Goal: Check status: Check status

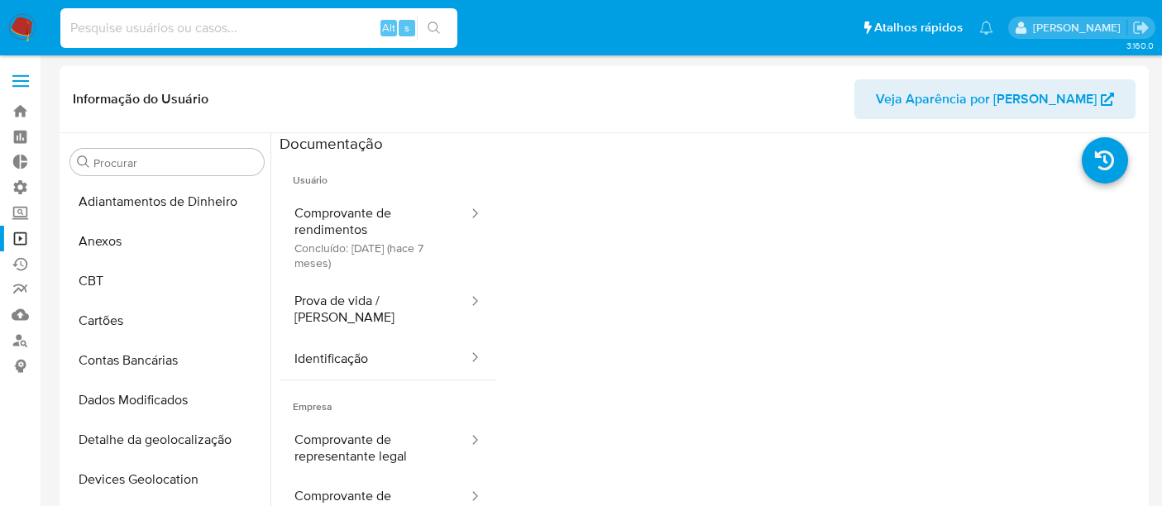
select select "10"
click at [132, 23] on input at bounding box center [258, 28] width 397 height 22
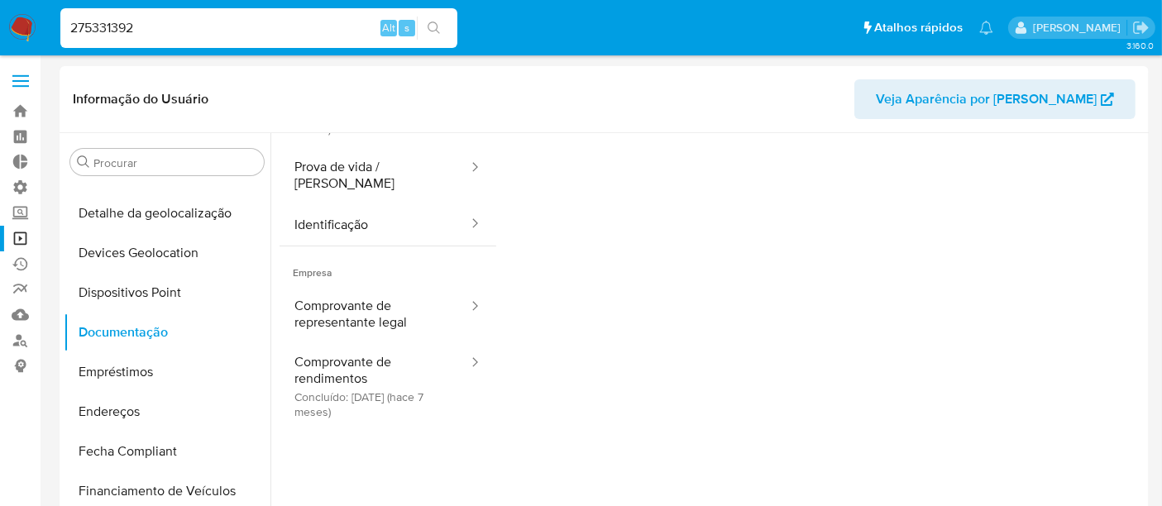
type input "275331392"
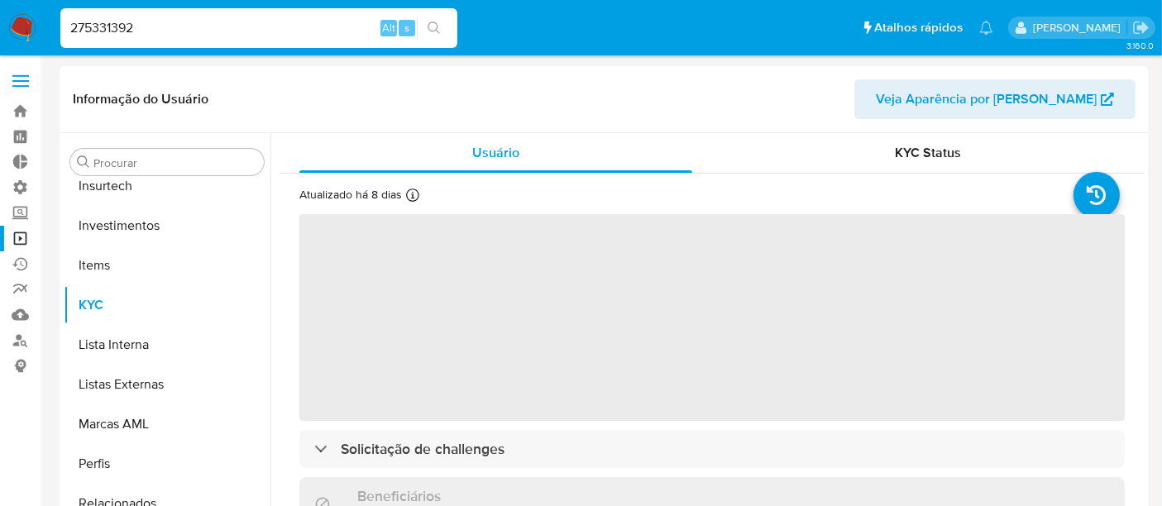
scroll to position [778, 0]
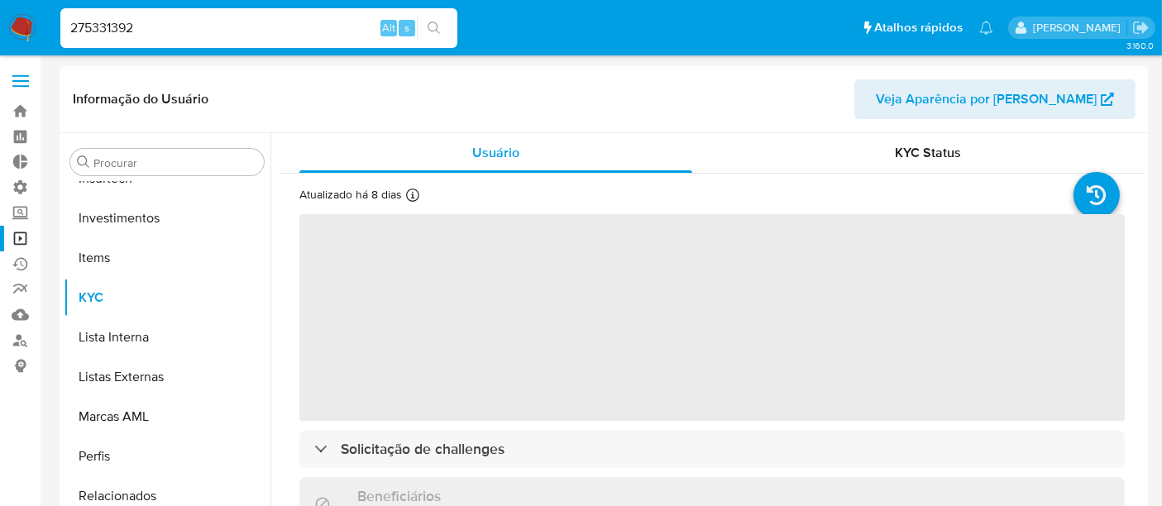
select select "10"
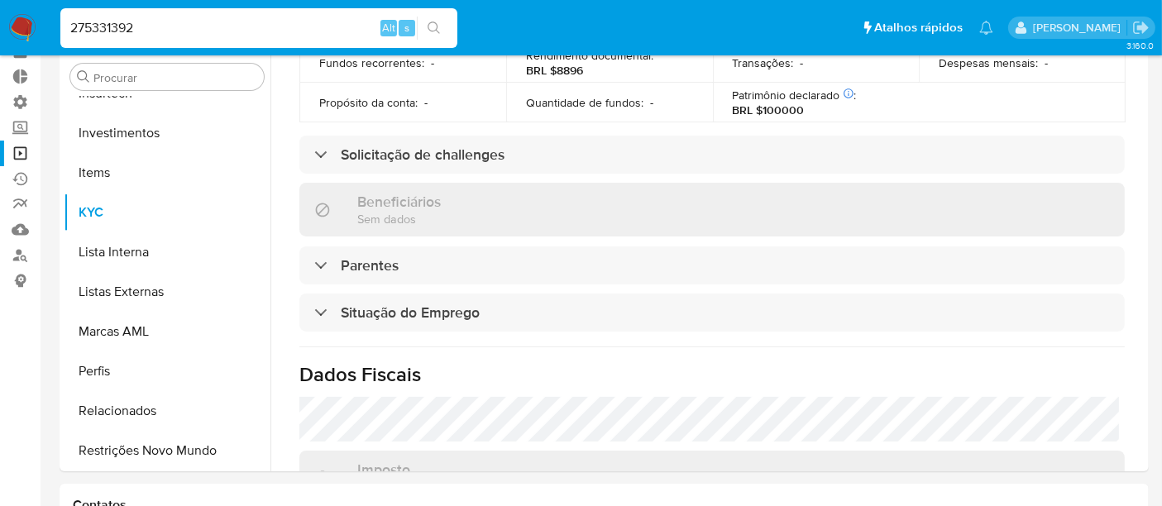
scroll to position [117, 0]
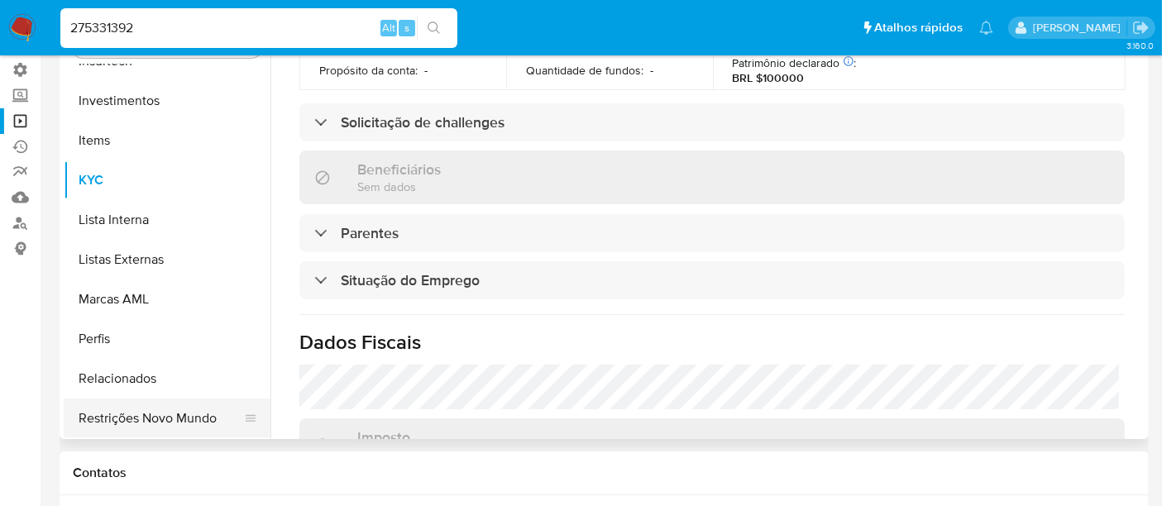
click at [184, 413] on button "Restrições Novo Mundo" at bounding box center [161, 419] width 194 height 40
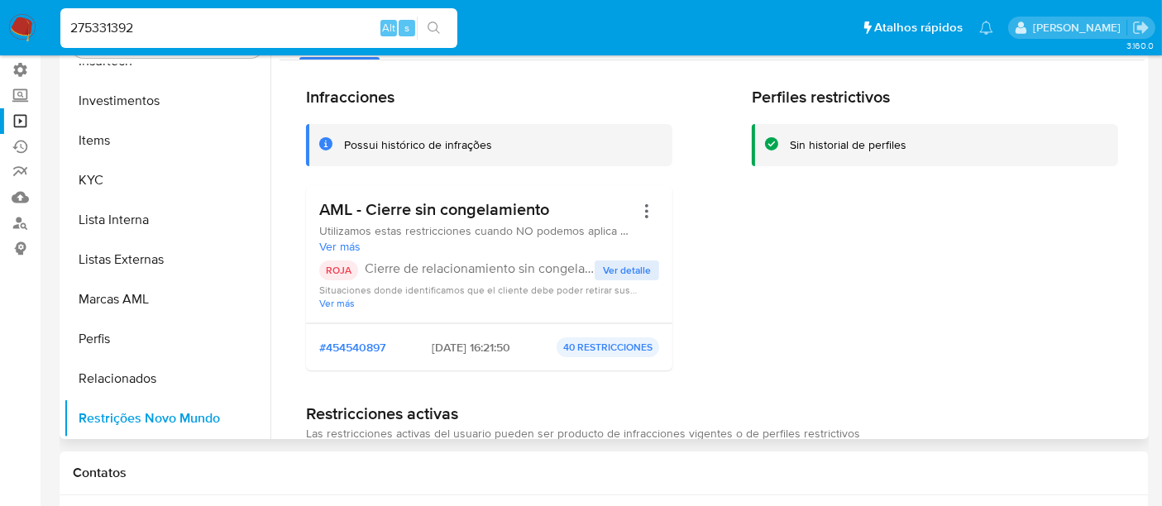
scroll to position [26, 0]
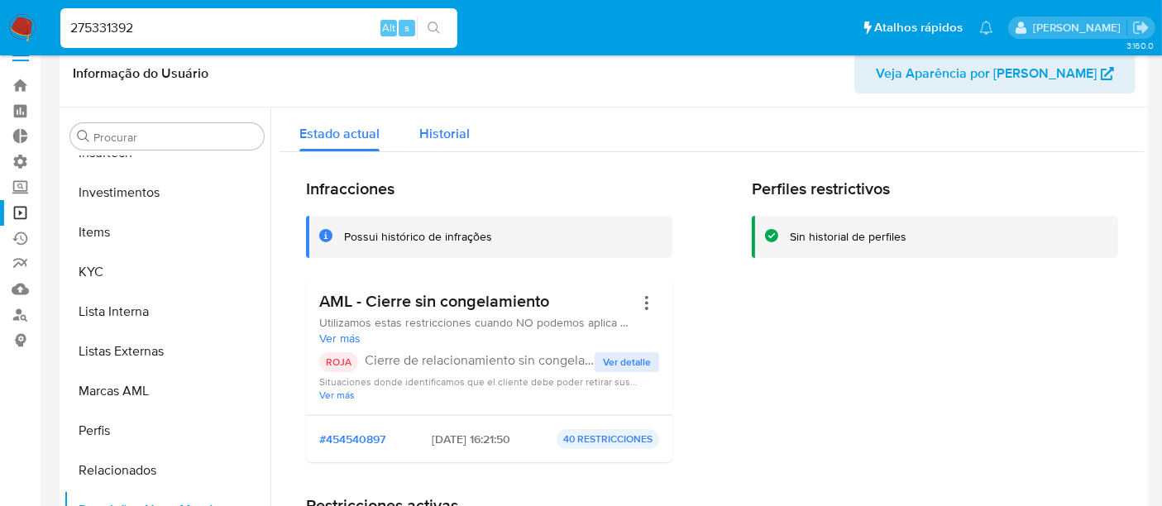
click at [425, 136] on span "Historial" at bounding box center [444, 133] width 50 height 19
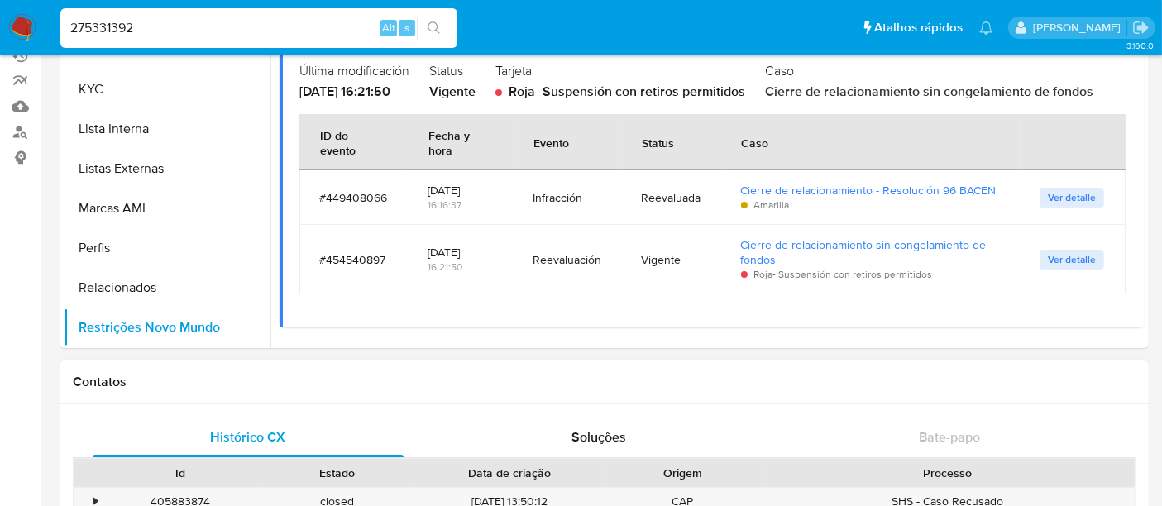
scroll to position [209, 0]
click at [158, 332] on button "Restrições Novo Mundo" at bounding box center [161, 327] width 194 height 40
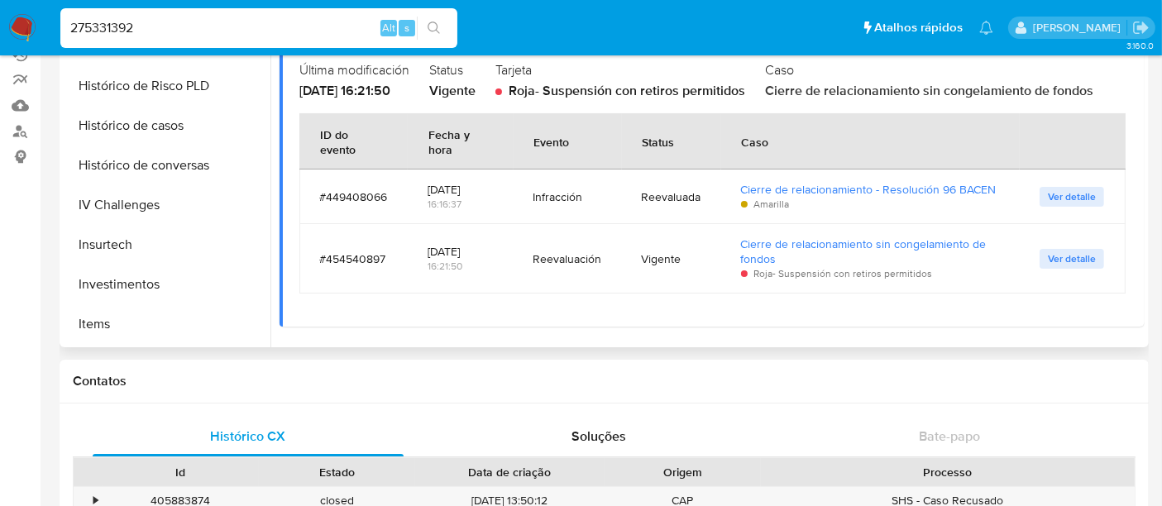
scroll to position [410, 0]
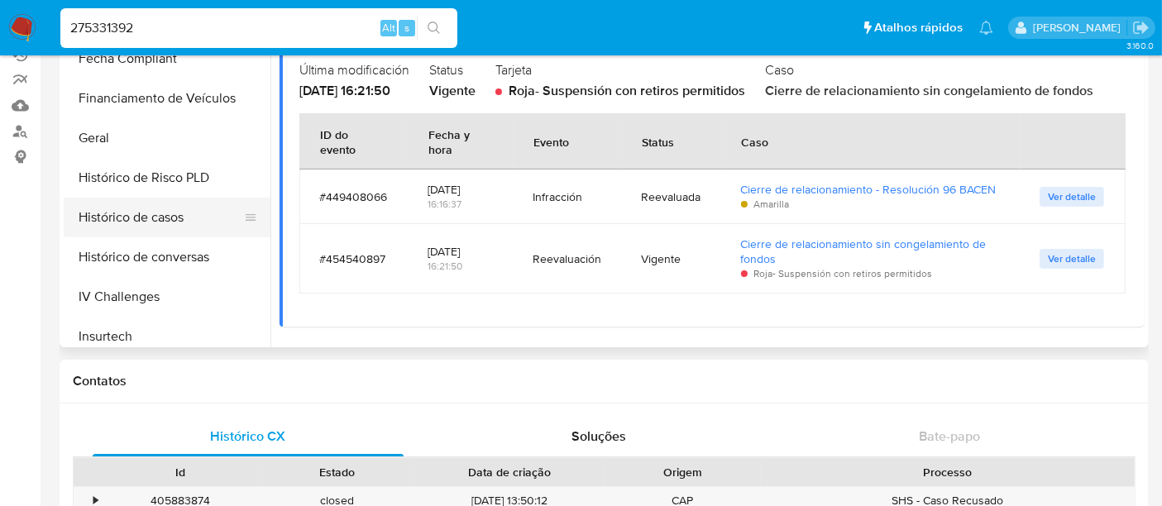
click at [173, 218] on button "Histórico de casos" at bounding box center [161, 218] width 194 height 40
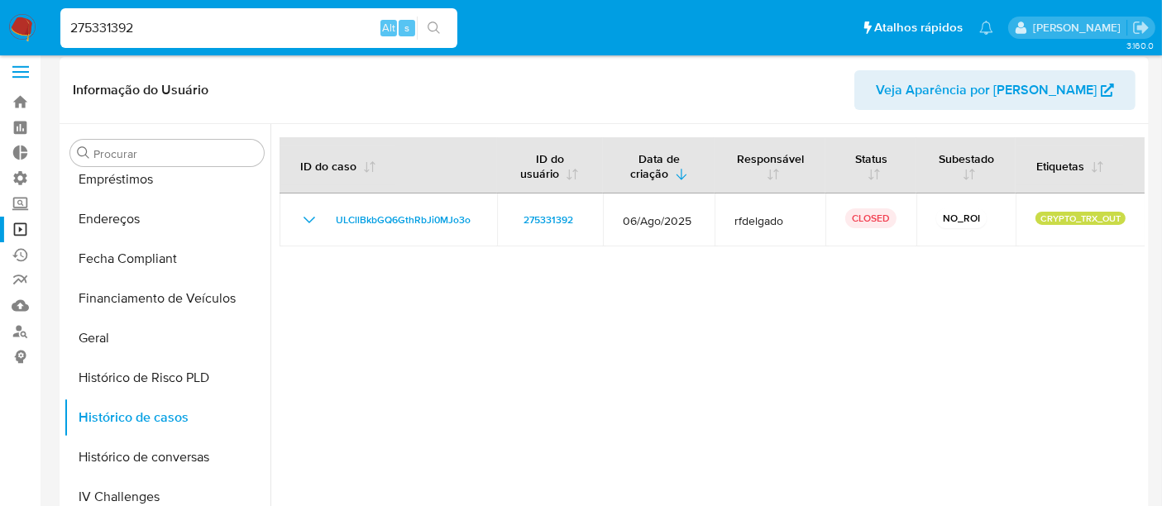
scroll to position [0, 0]
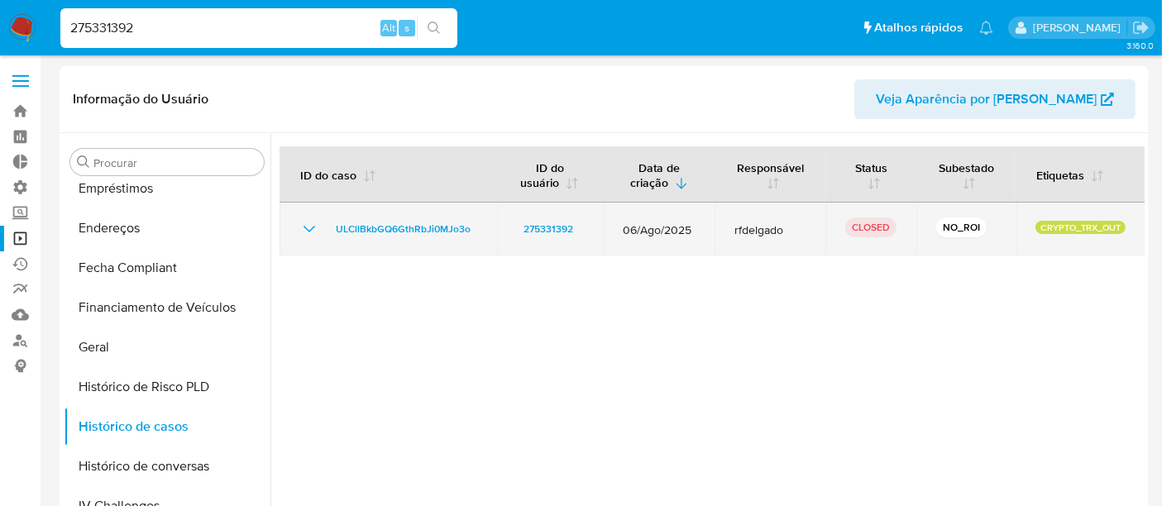
click at [302, 221] on icon "Mostrar/Ocultar" at bounding box center [309, 229] width 20 height 20
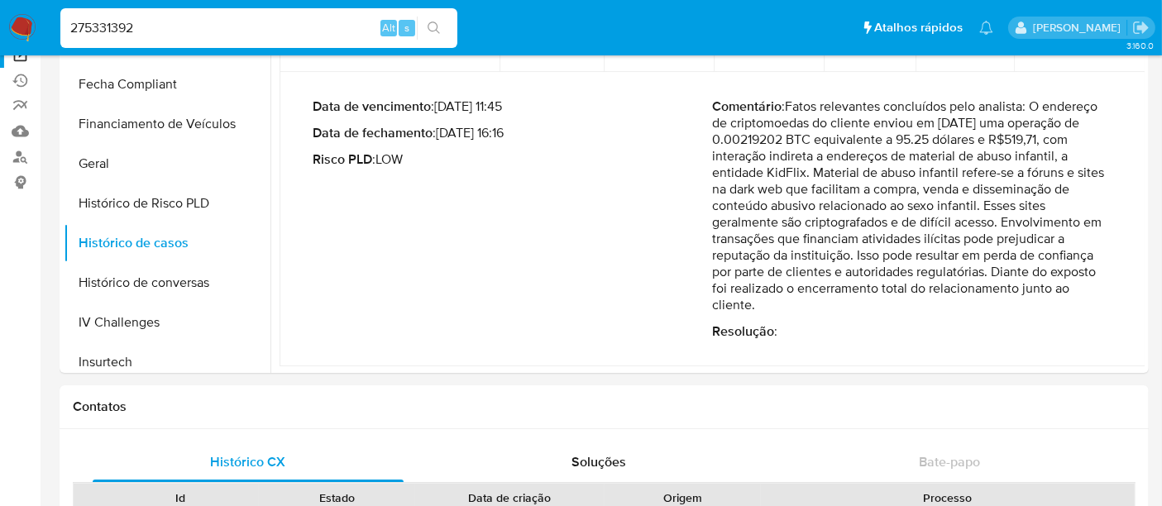
drag, startPoint x: 141, startPoint y: 27, endPoint x: 0, endPoint y: 27, distance: 141.5
click at [0, 27] on nav "Pausado Ver notificaciones 275331392 Alt s Atalhos rápidos Presiona las siguien…" at bounding box center [581, 27] width 1162 height 55
paste input "49468937"
type input "49468937"
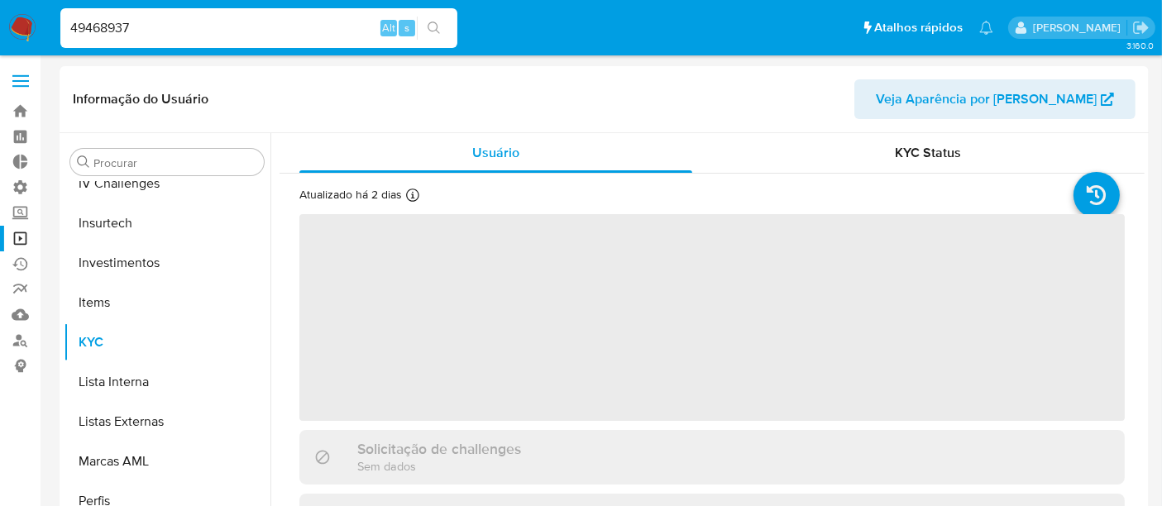
scroll to position [778, 0]
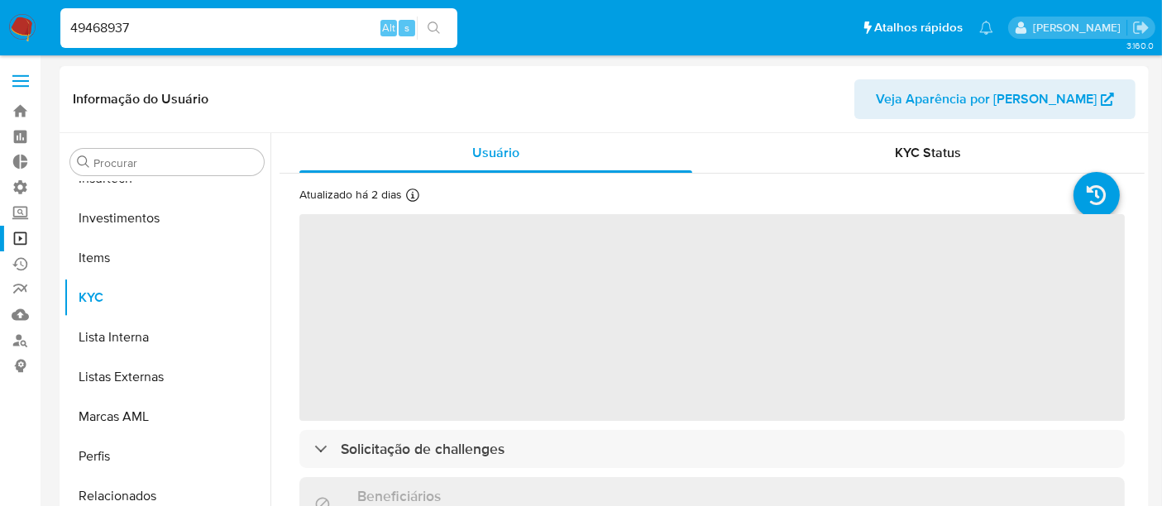
select select "10"
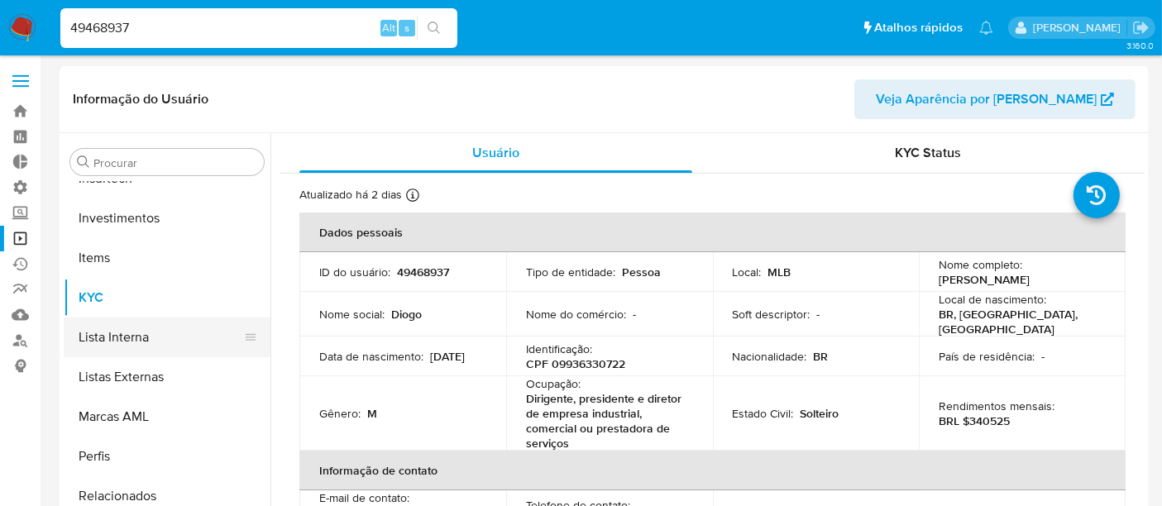
scroll to position [184, 0]
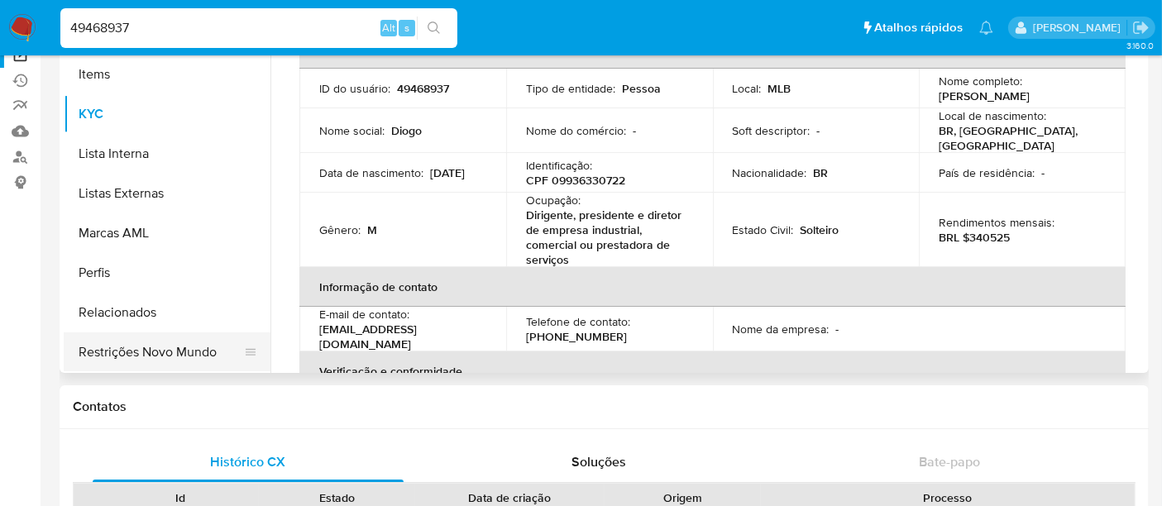
click at [182, 361] on button "Restrições Novo Mundo" at bounding box center [161, 353] width 194 height 40
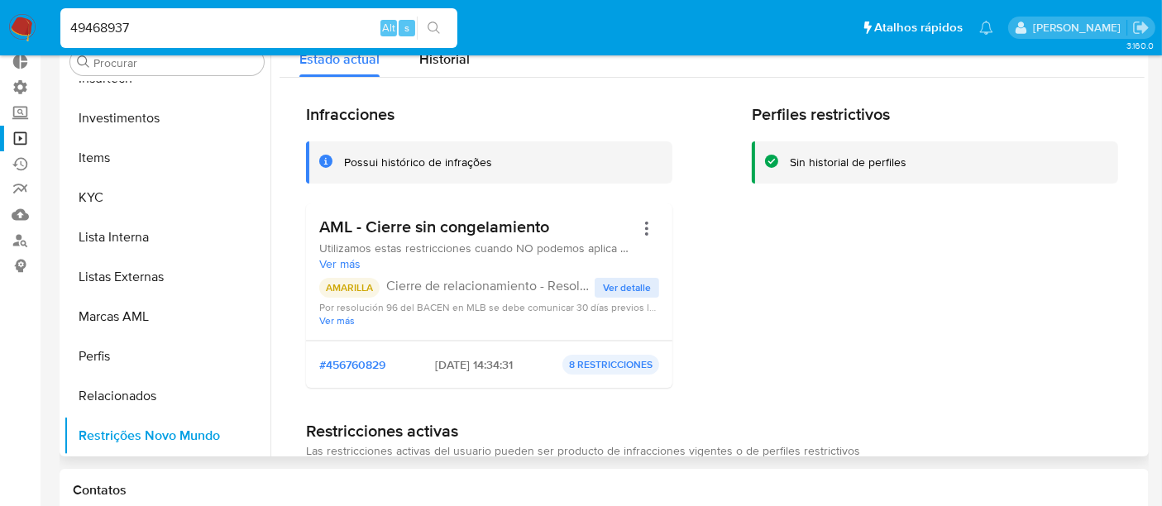
scroll to position [0, 0]
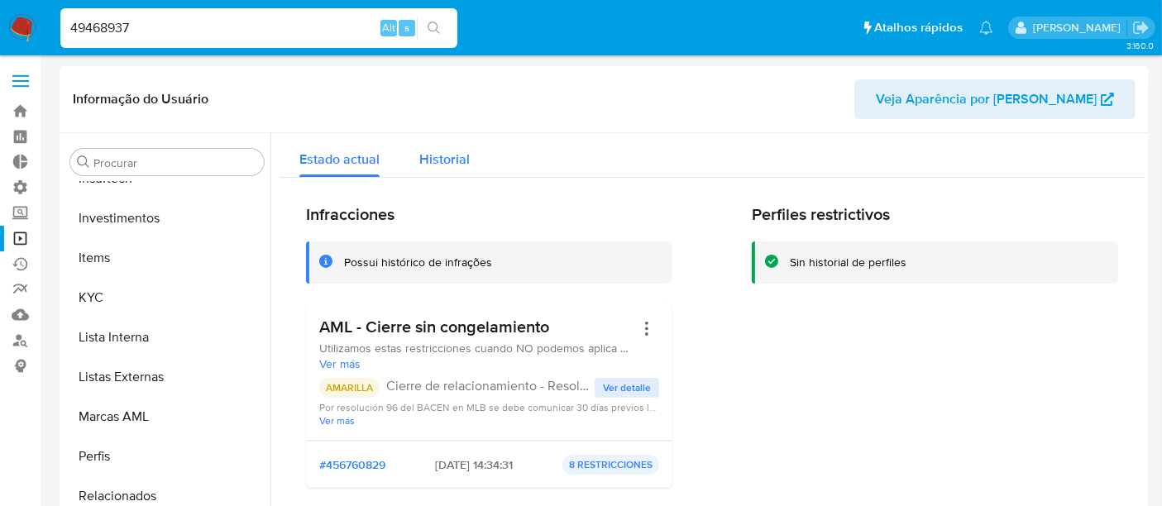
click at [453, 159] on span "Historial" at bounding box center [444, 159] width 50 height 19
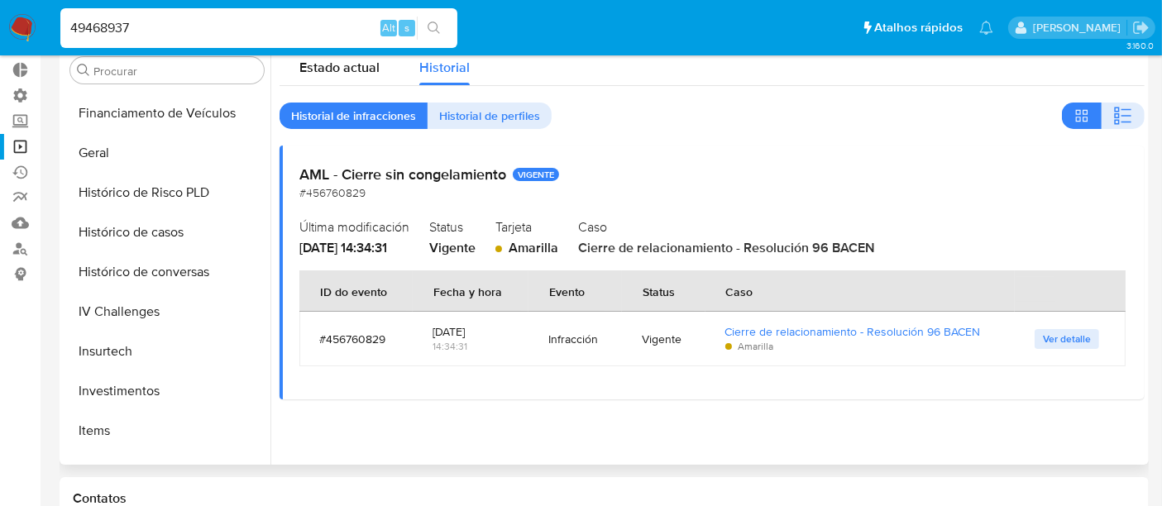
scroll to position [410, 0]
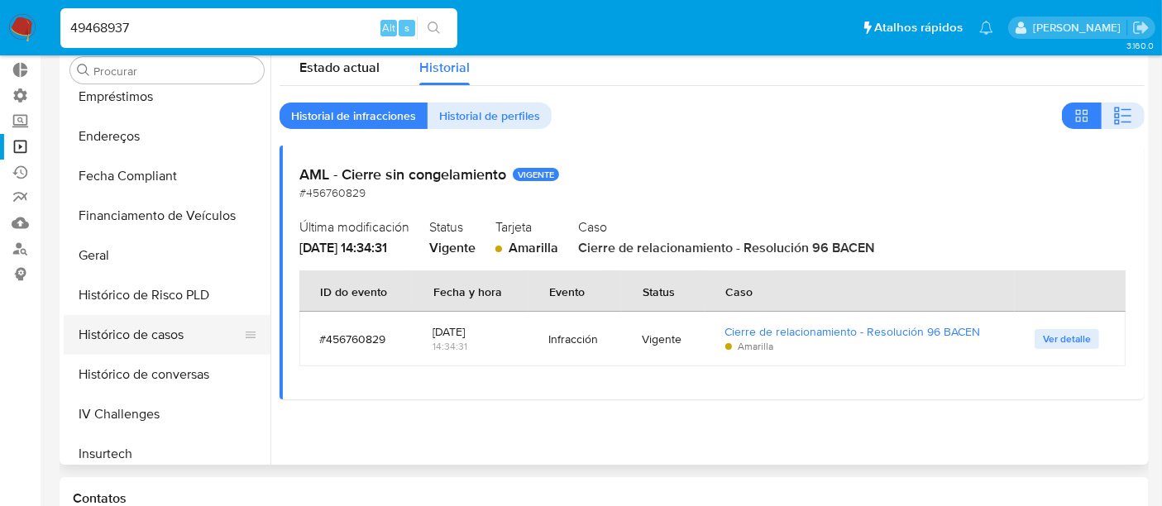
click at [143, 344] on button "Histórico de casos" at bounding box center [161, 335] width 194 height 40
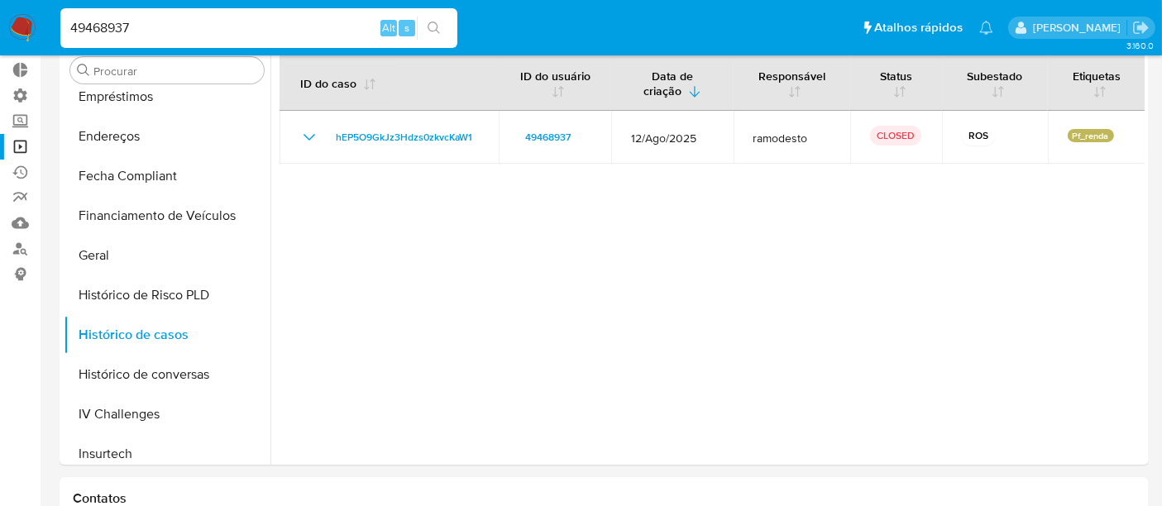
click at [149, 27] on input "49468937" at bounding box center [258, 28] width 397 height 22
click at [443, 21] on button "search-icon" at bounding box center [434, 28] width 34 height 23
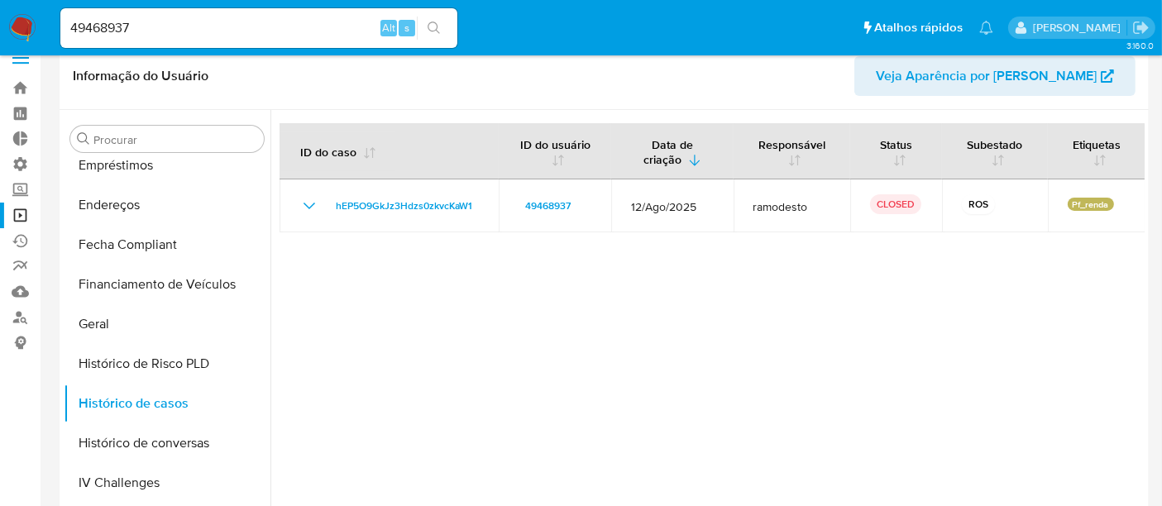
scroll to position [0, 0]
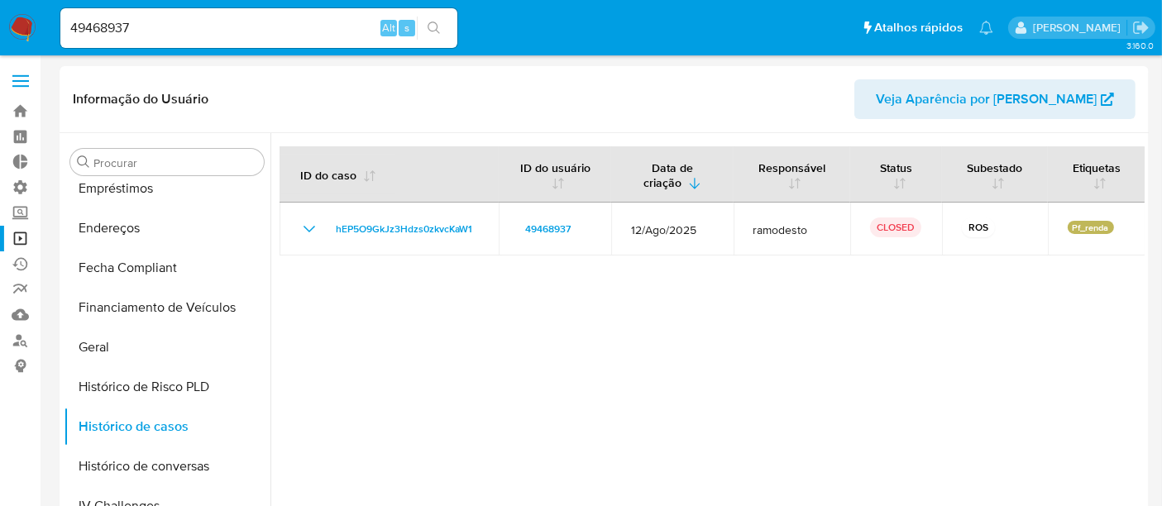
click at [439, 30] on icon "search-icon" at bounding box center [434, 28] width 13 height 13
click at [132, 31] on input "49468937" at bounding box center [258, 28] width 397 height 22
click at [29, 104] on link "Bandeja" at bounding box center [98, 111] width 197 height 26
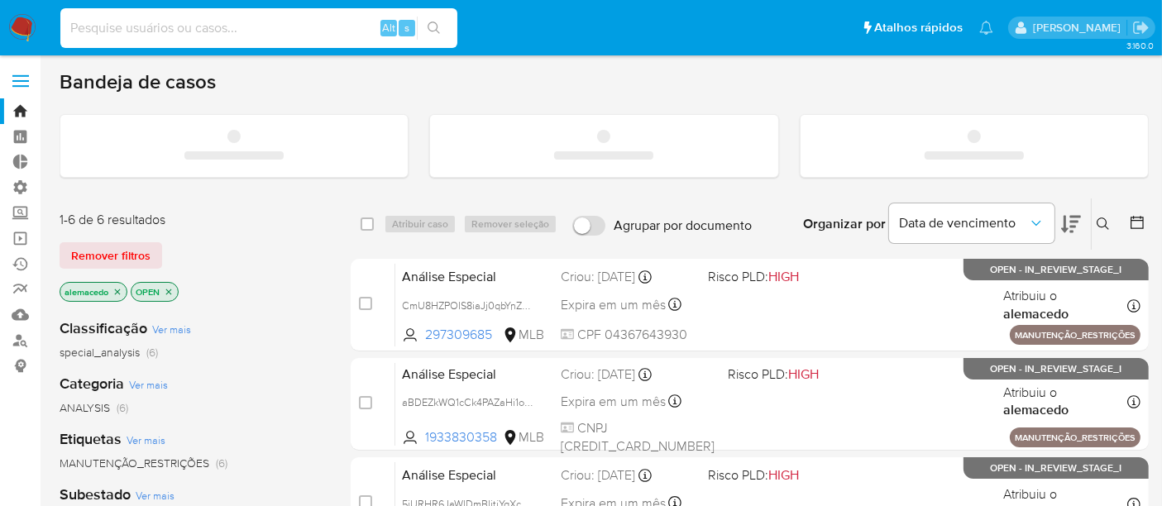
click at [135, 23] on input at bounding box center [258, 28] width 397 height 22
click at [113, 239] on div "1-6 de 6 resultados Remover filtros alemacedo OPEN" at bounding box center [192, 258] width 265 height 94
click at [118, 247] on span "Remover filtros" at bounding box center [110, 255] width 79 height 23
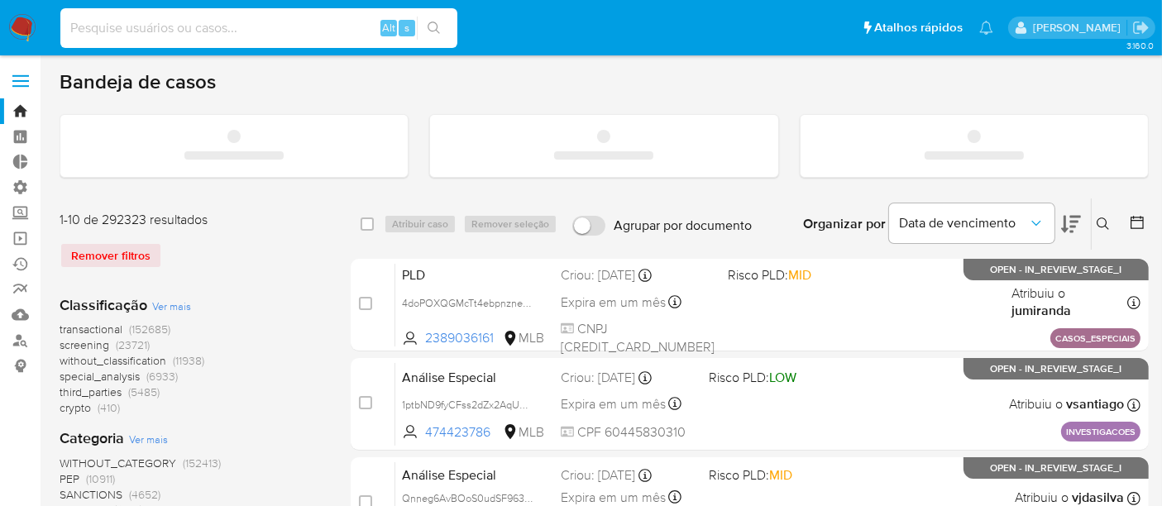
click at [117, 26] on input at bounding box center [258, 28] width 397 height 22
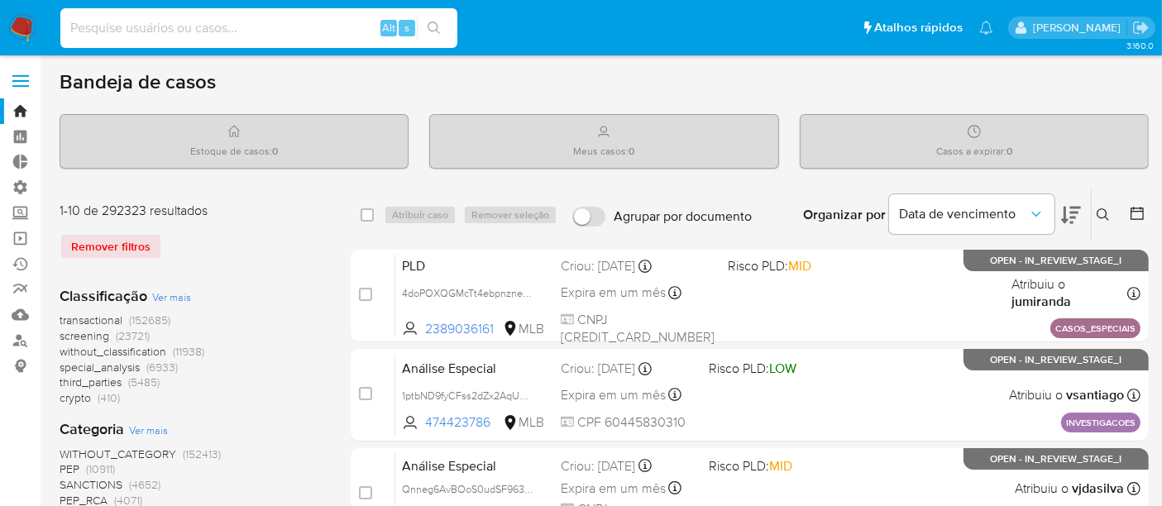
paste input "49468937"
type input "49468937"
click at [431, 26] on icon "search-icon" at bounding box center [434, 28] width 13 height 13
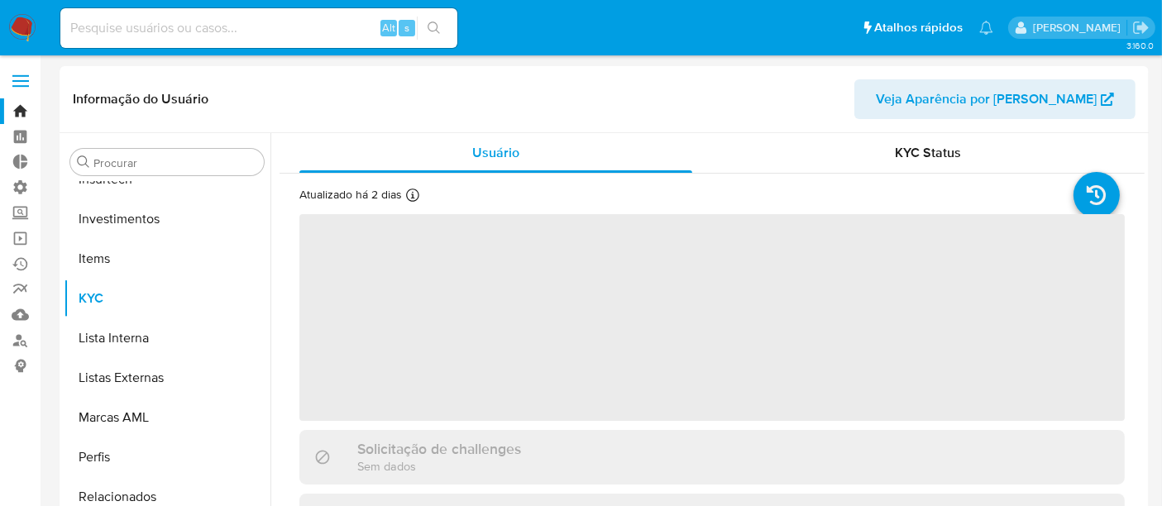
scroll to position [778, 0]
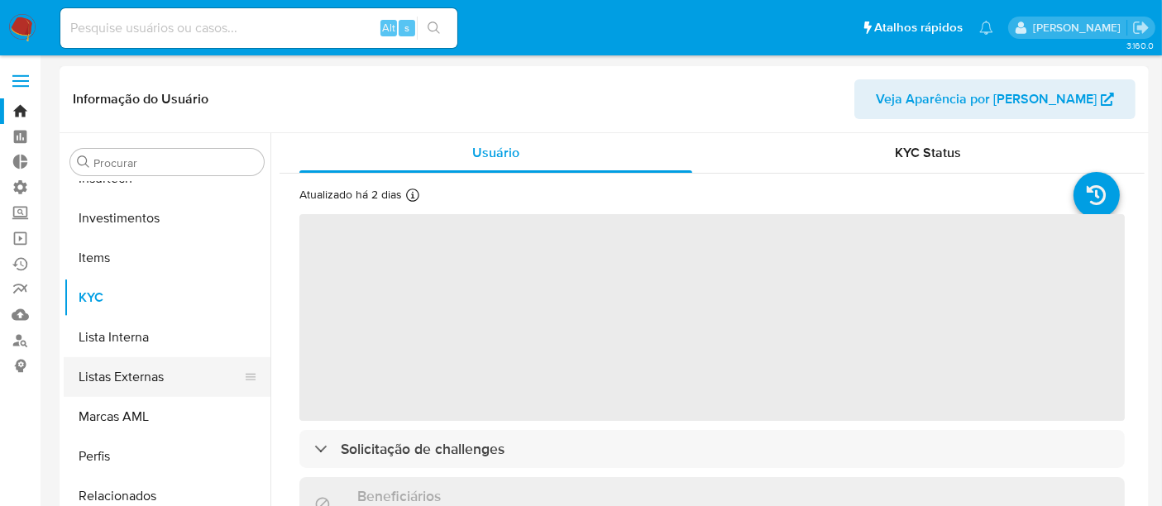
select select "10"
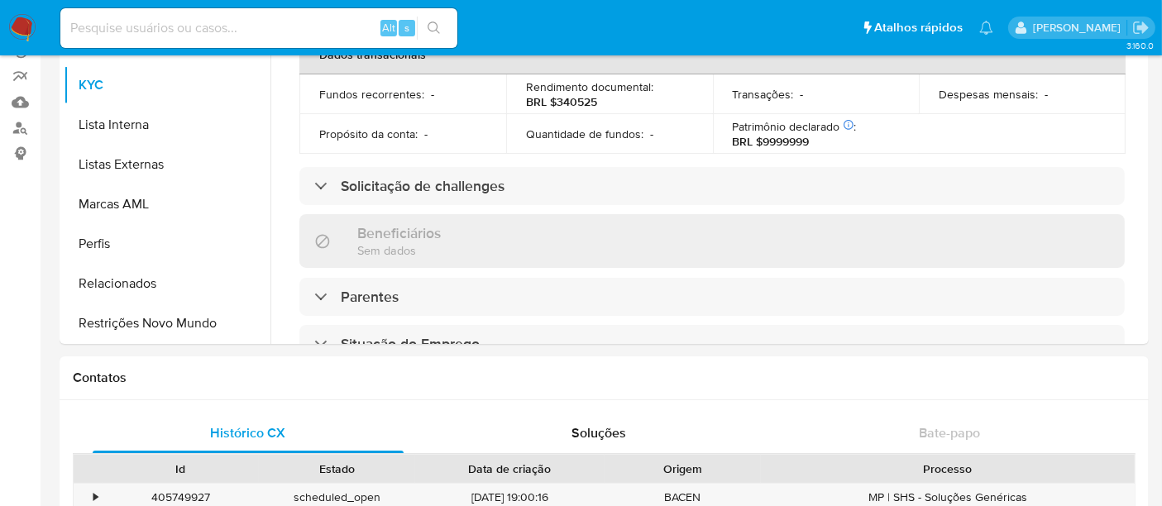
scroll to position [224, 0]
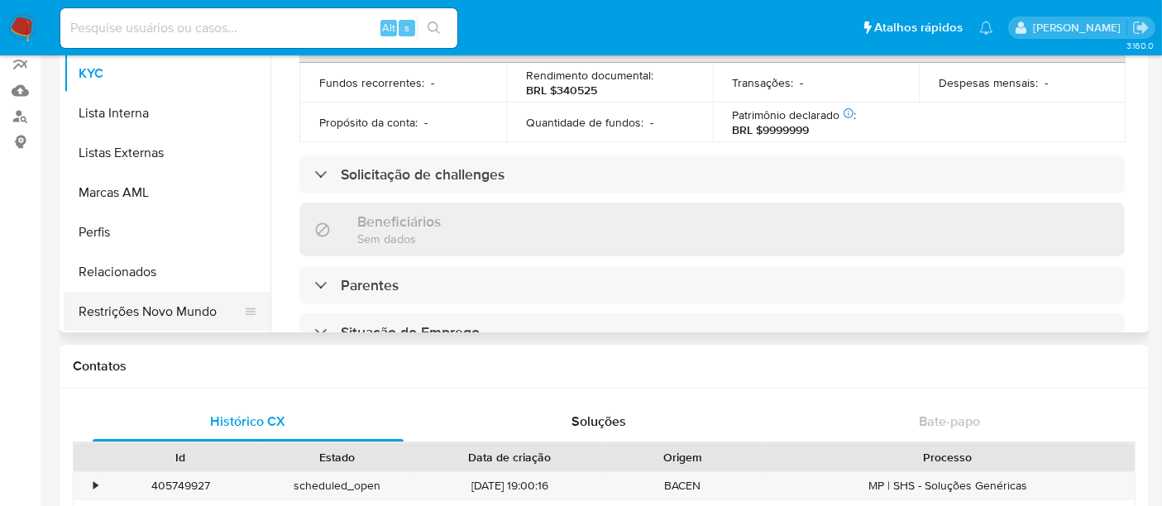
click at [167, 319] on button "Restrições Novo Mundo" at bounding box center [161, 312] width 194 height 40
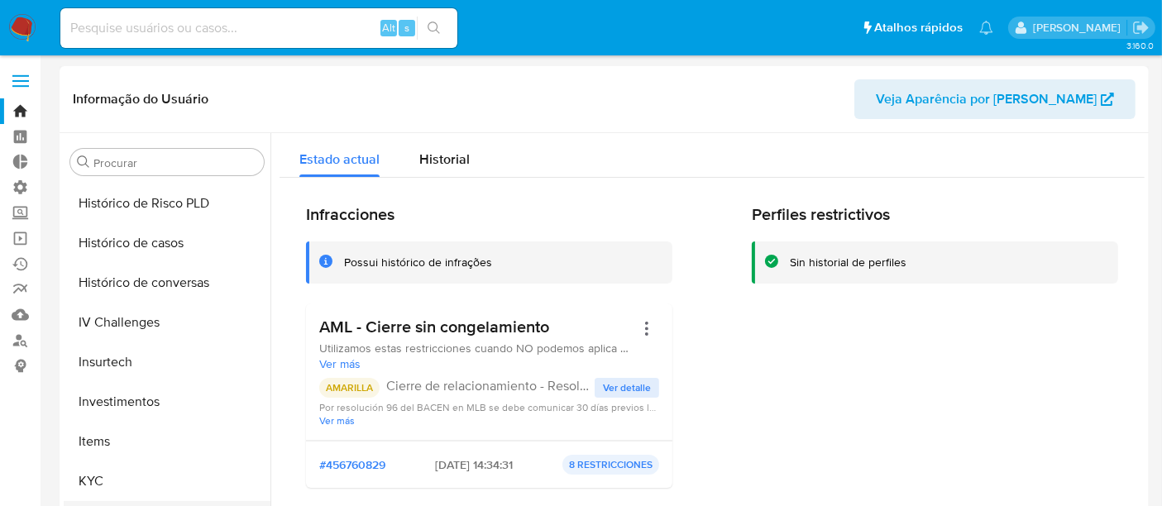
scroll to position [502, 0]
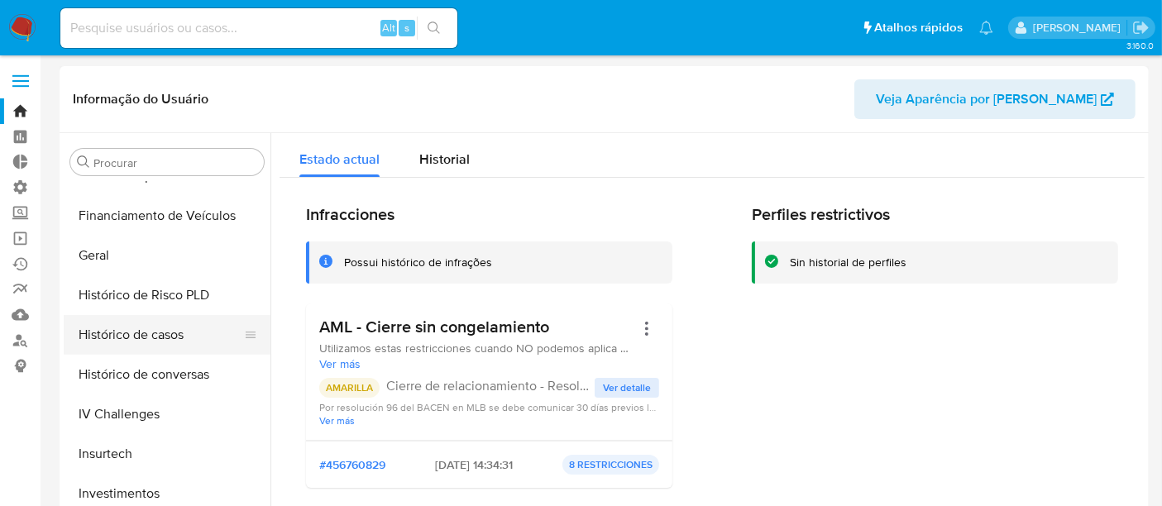
click at [141, 341] on button "Histórico de casos" at bounding box center [161, 335] width 194 height 40
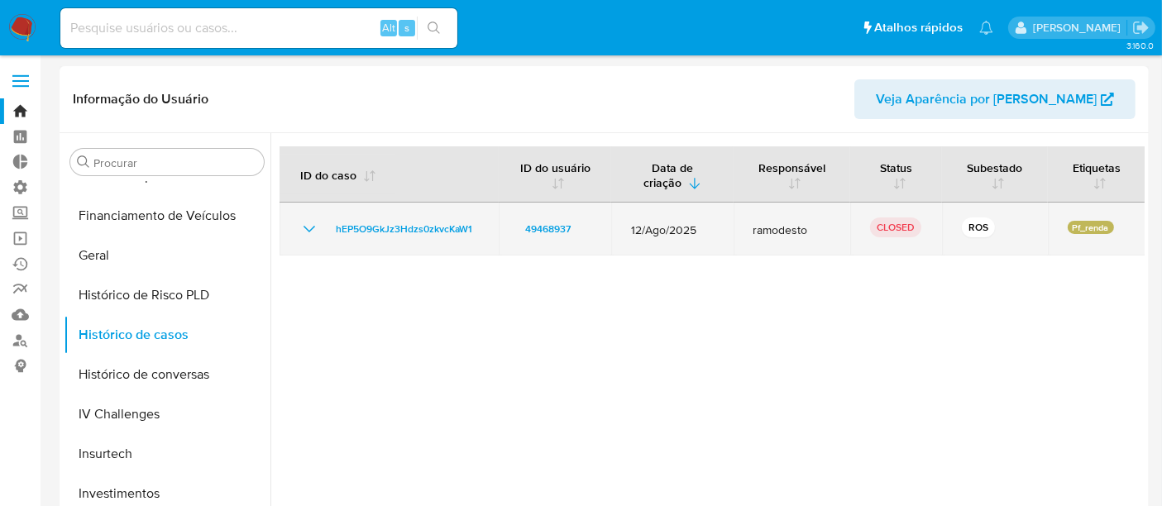
click at [309, 228] on icon "Mostrar/Ocultar" at bounding box center [309, 229] width 20 height 20
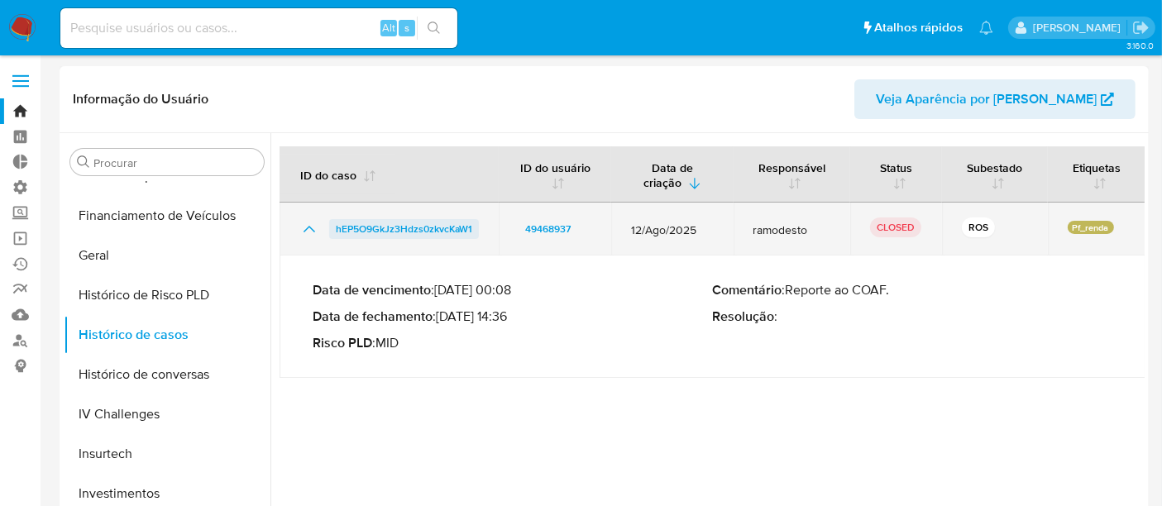
click at [379, 232] on span "hEP5O9GkJz3Hdzs0zkvcKaW1" at bounding box center [404, 229] width 137 height 20
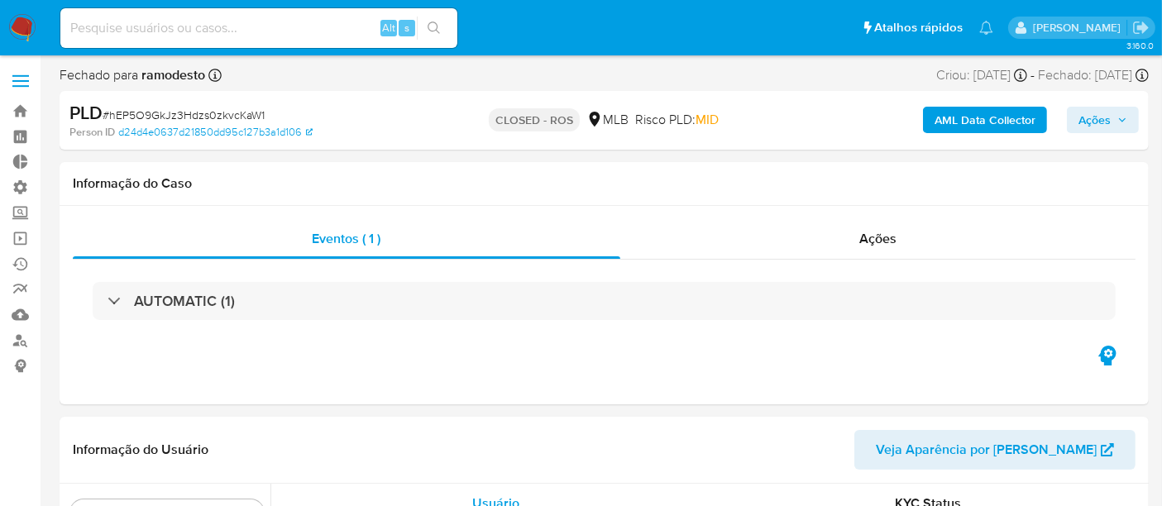
scroll to position [778, 0]
select select "10"
drag, startPoint x: 109, startPoint y: 115, endPoint x: 269, endPoint y: 117, distance: 159.7
click at [269, 117] on div "PLD # hEP5O9GkJz3Hdzs0zkvcKaW1" at bounding box center [244, 113] width 351 height 25
copy span "hEP5O9GkJz3Hdzs0zkvcKaW1"
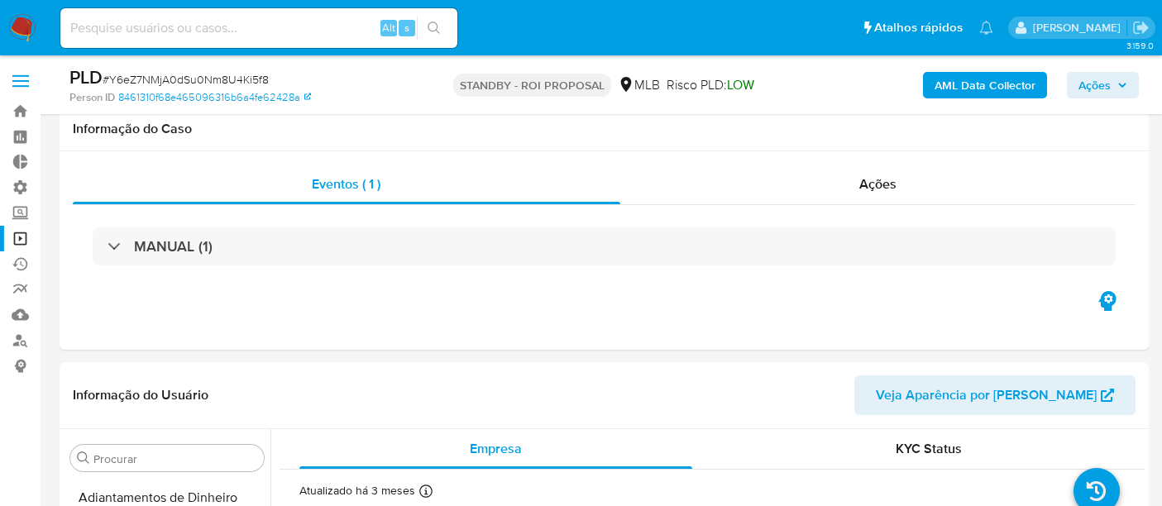
select select "10"
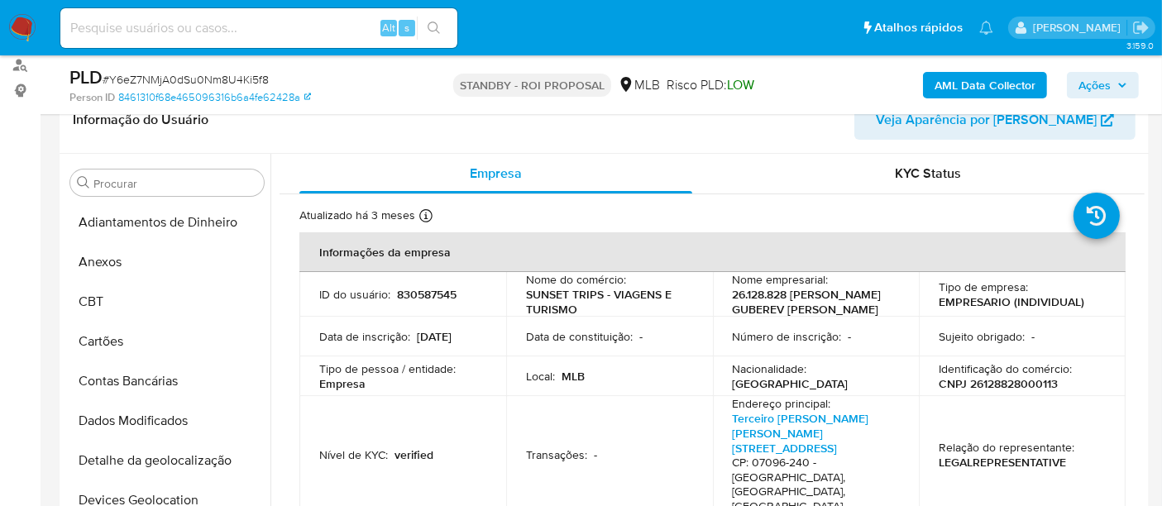
scroll to position [276, 0]
